Goal: Task Accomplishment & Management: Complete application form

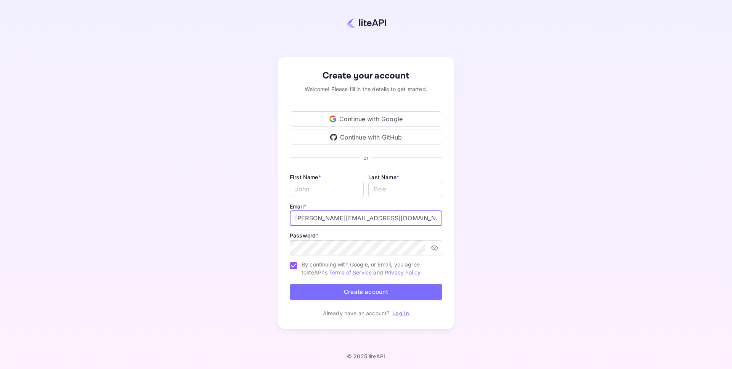
click at [375, 219] on input "j.richards@nuitee.com" at bounding box center [366, 218] width 152 height 15
click at [340, 218] on input "j.richards+0714@nuitee.com" at bounding box center [366, 218] width 152 height 15
type input "j.richards+0926@nuitee.com"
click at [320, 188] on input "Email *" at bounding box center [327, 189] width 74 height 15
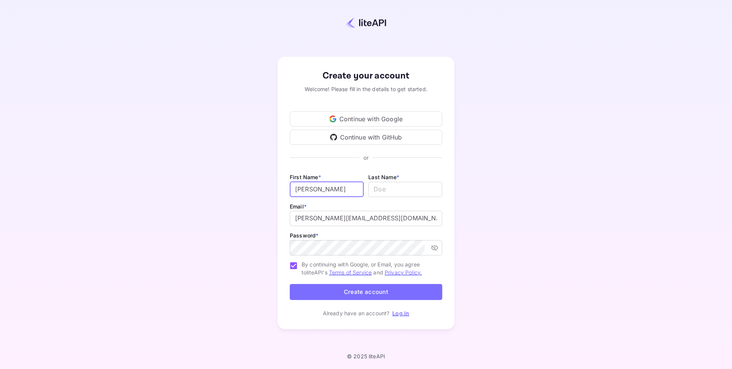
type input "John"
type input "Richards"
click at [350, 292] on button "Create account" at bounding box center [366, 292] width 152 height 16
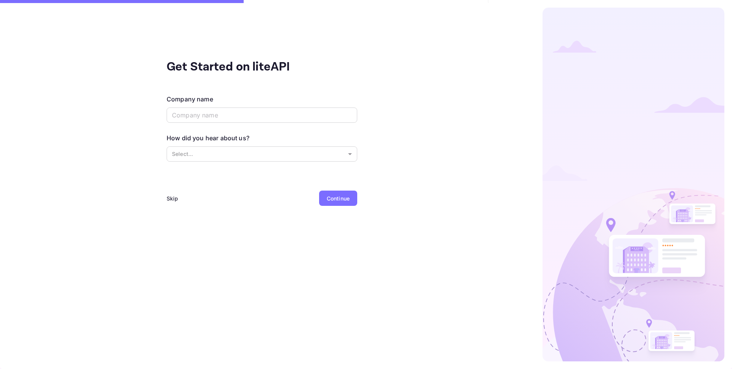
click at [167, 196] on div "Skip" at bounding box center [173, 198] width 12 height 8
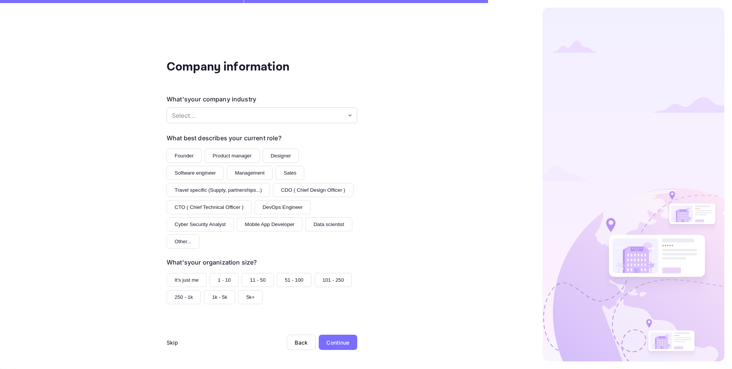
click at [171, 344] on div "Skip" at bounding box center [173, 343] width 12 height 8
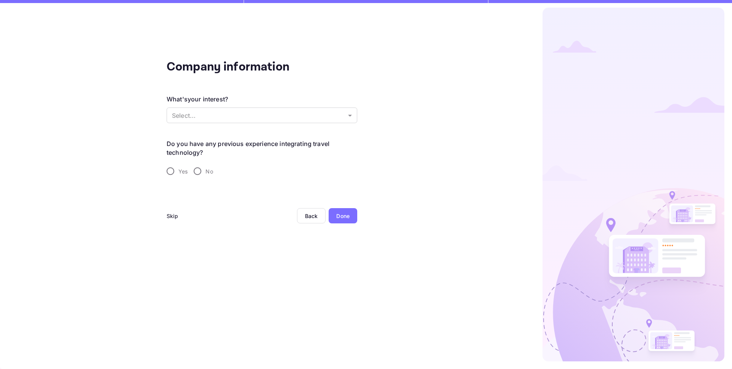
click at [169, 215] on div "Skip" at bounding box center [173, 216] width 12 height 8
